Goal: Task Accomplishment & Management: Complete application form

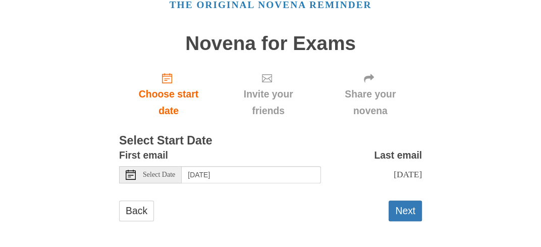
scroll to position [64, 0]
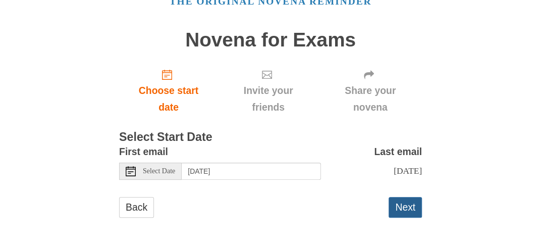
click at [410, 205] on button "Next" at bounding box center [404, 207] width 33 height 21
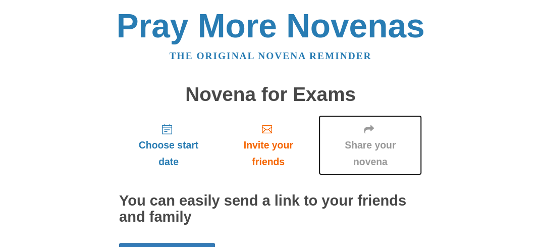
click at [369, 143] on span "Share your novena" at bounding box center [369, 153] width 83 height 33
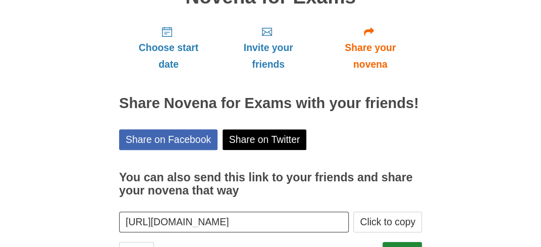
scroll to position [140, 0]
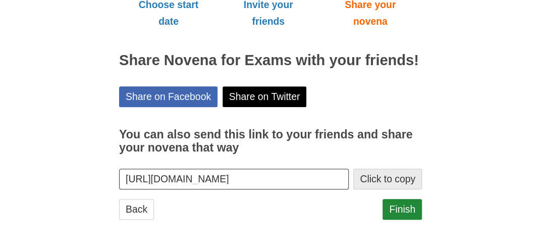
click at [380, 179] on button "Click to copy" at bounding box center [387, 178] width 69 height 21
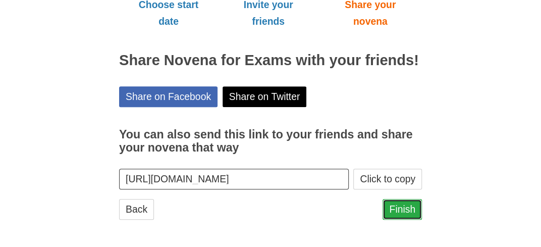
click at [404, 203] on link "Finish" at bounding box center [401, 209] width 39 height 21
